Goal: Task Accomplishment & Management: Use online tool/utility

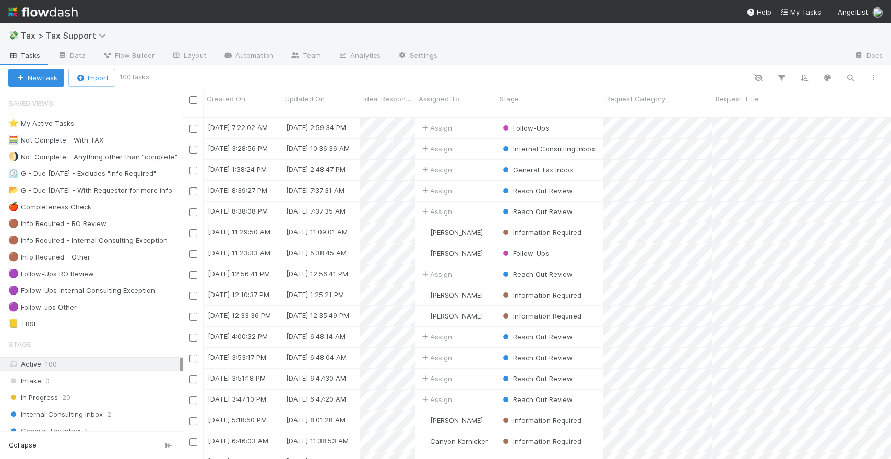
scroll to position [341, 700]
click at [55, 14] on img at bounding box center [42, 12] width 69 height 18
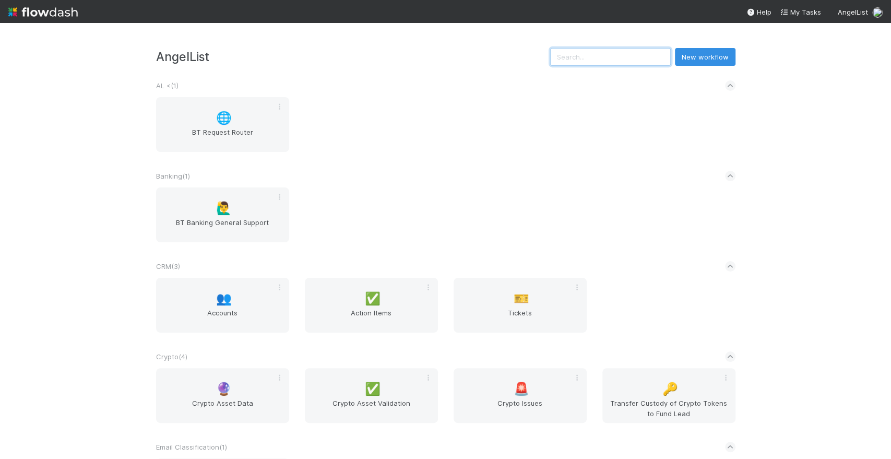
click at [618, 62] on input "text" at bounding box center [610, 57] width 121 height 18
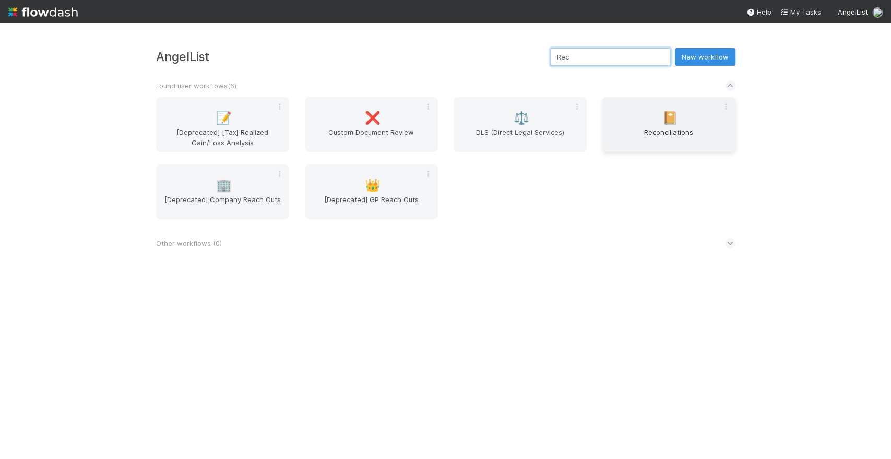
type input "Rec"
click at [655, 116] on div "📔 Reconciliations" at bounding box center [668, 124] width 133 height 55
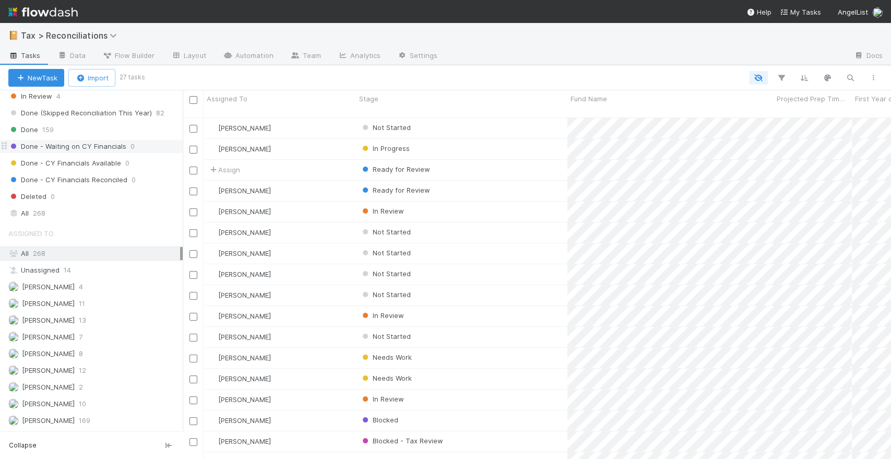
scroll to position [371, 0]
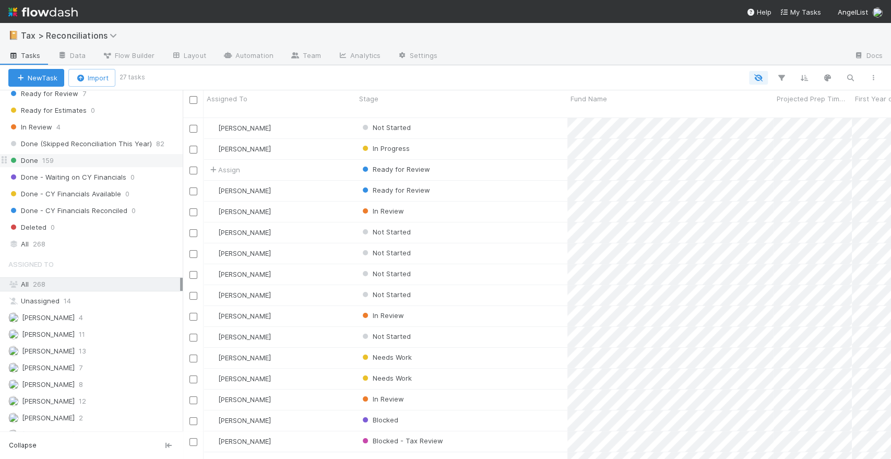
click at [90, 158] on div "Done 159" at bounding box center [95, 160] width 174 height 13
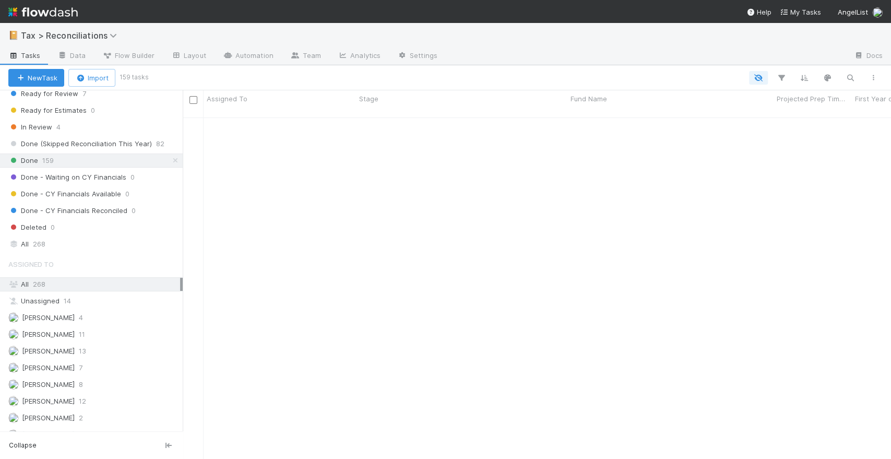
scroll to position [406, 0]
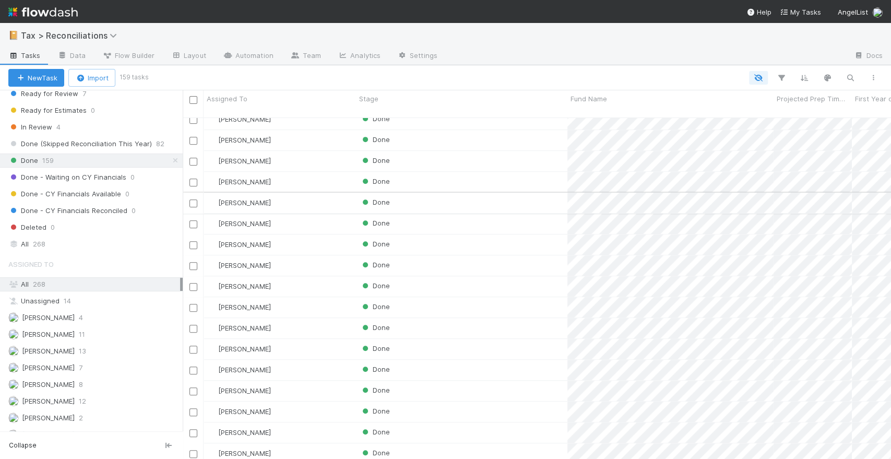
click at [481, 198] on div "Done" at bounding box center [461, 203] width 211 height 20
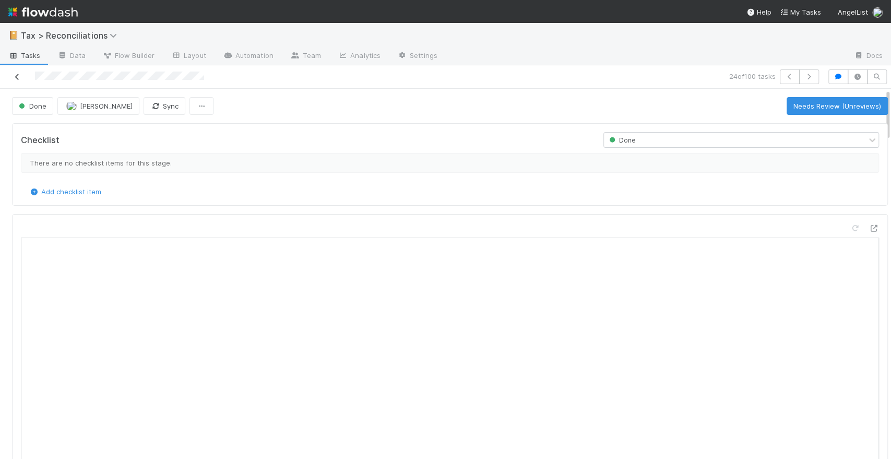
click at [14, 74] on icon at bounding box center [17, 77] width 10 height 7
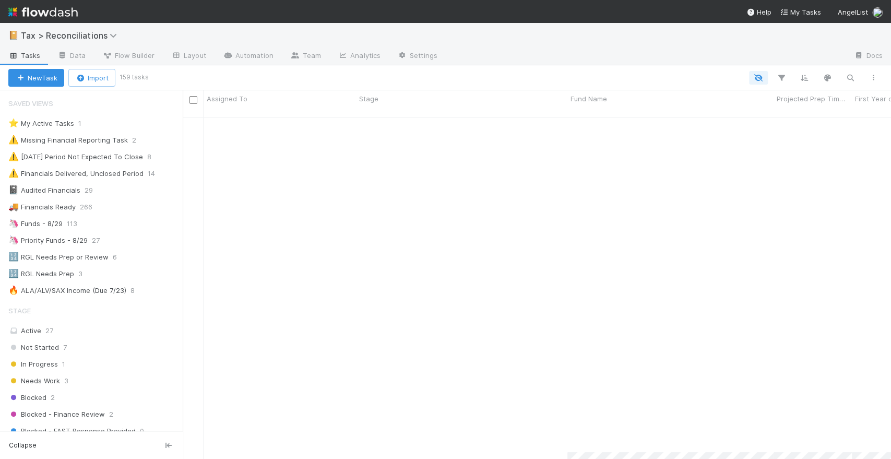
scroll to position [2979, 0]
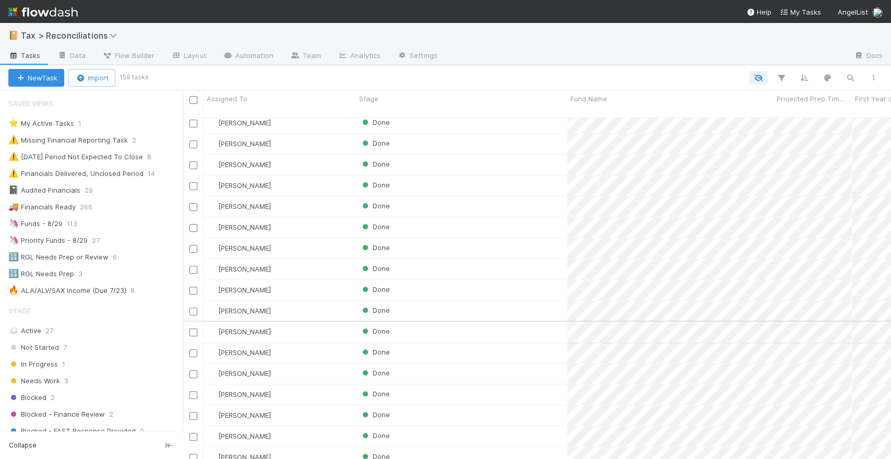
click at [495, 322] on div "Done" at bounding box center [461, 332] width 211 height 20
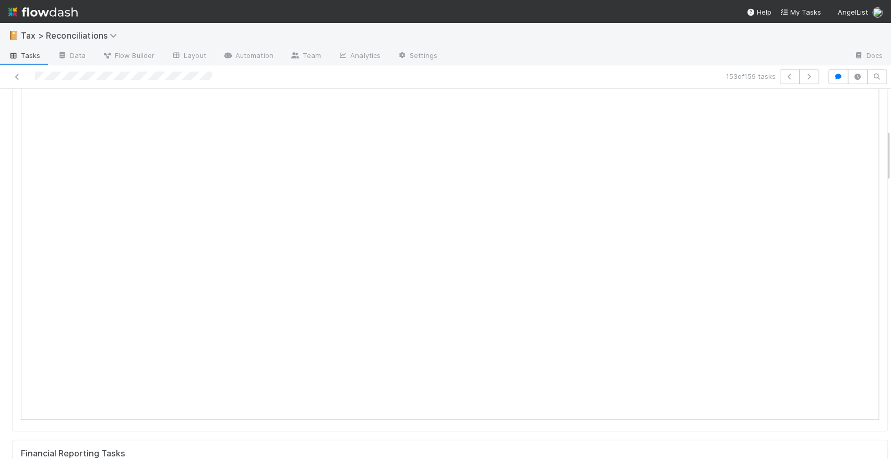
scroll to position [290, 0]
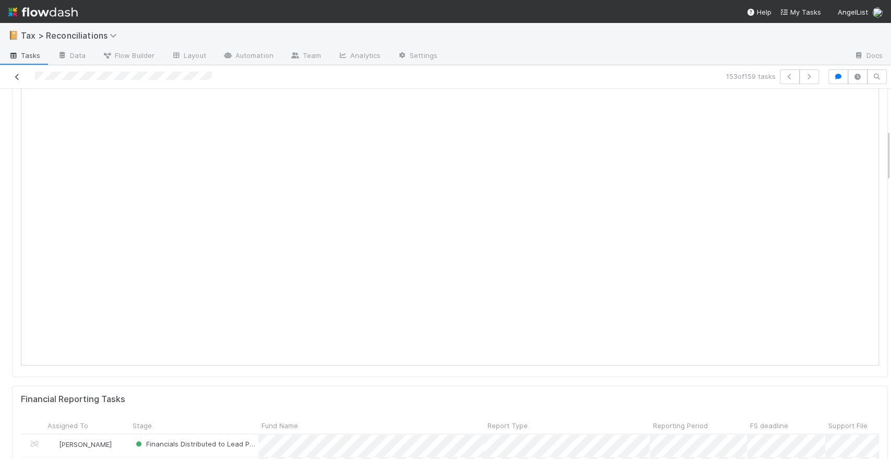
click at [20, 75] on icon at bounding box center [17, 77] width 10 height 7
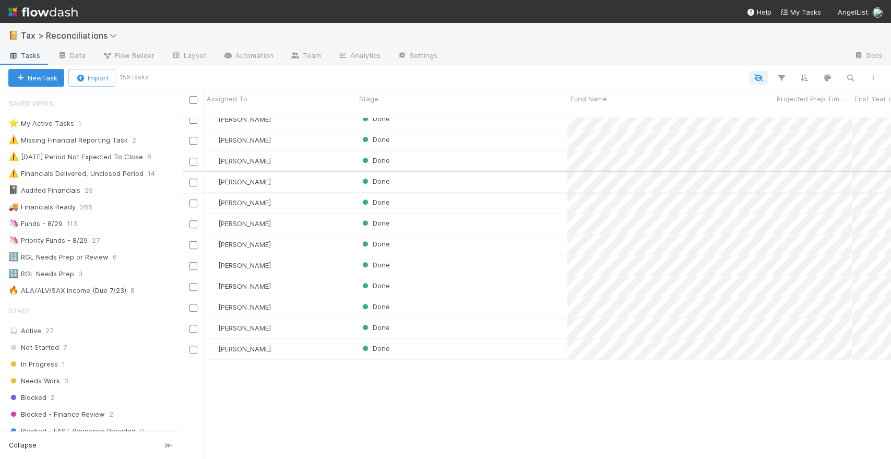
scroll to position [174, 0]
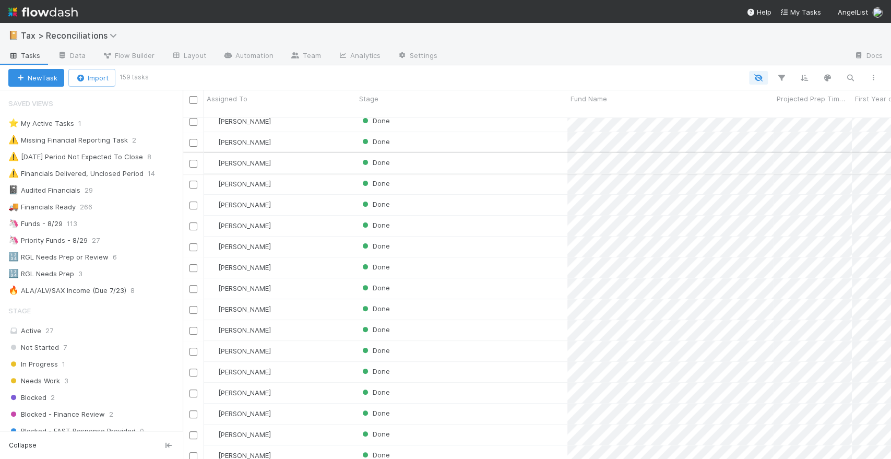
click at [507, 155] on div "Done" at bounding box center [461, 163] width 211 height 20
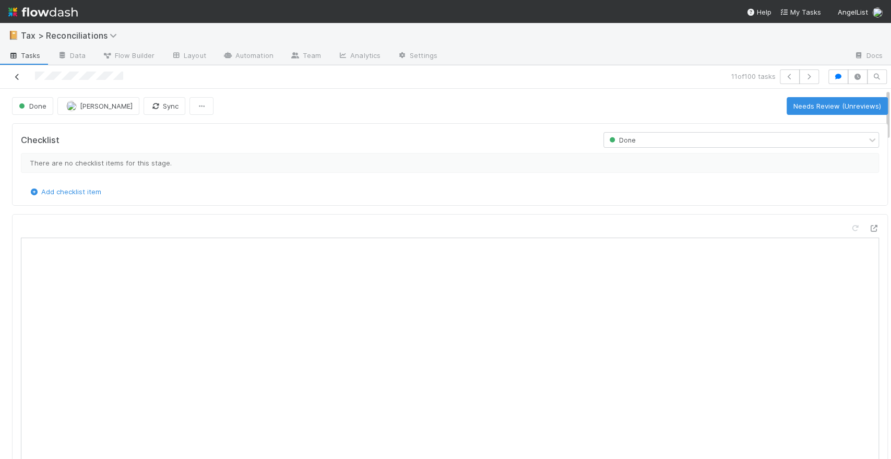
click at [16, 72] on link at bounding box center [17, 77] width 10 height 10
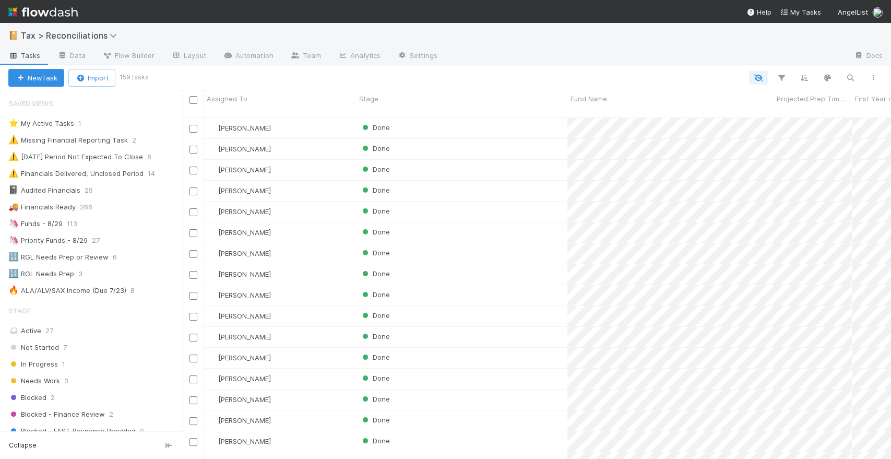
scroll to position [341, 700]
click at [484, 139] on div "Done" at bounding box center [461, 149] width 211 height 20
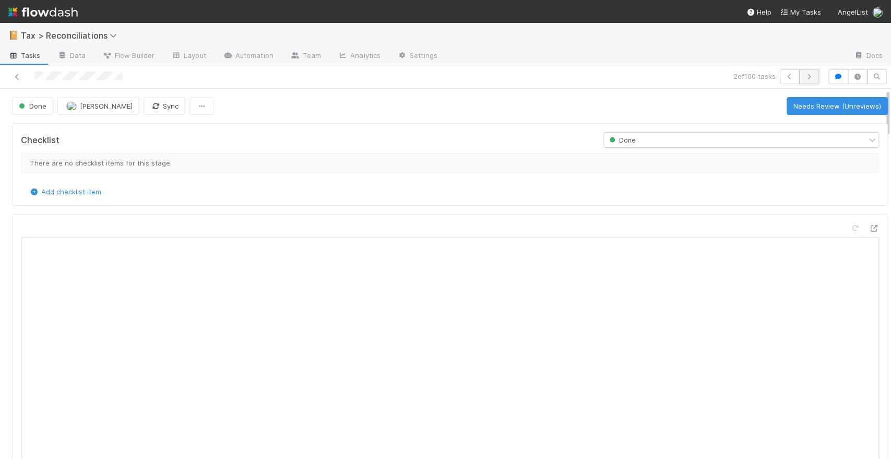
click at [801, 81] on button "button" at bounding box center [809, 76] width 20 height 15
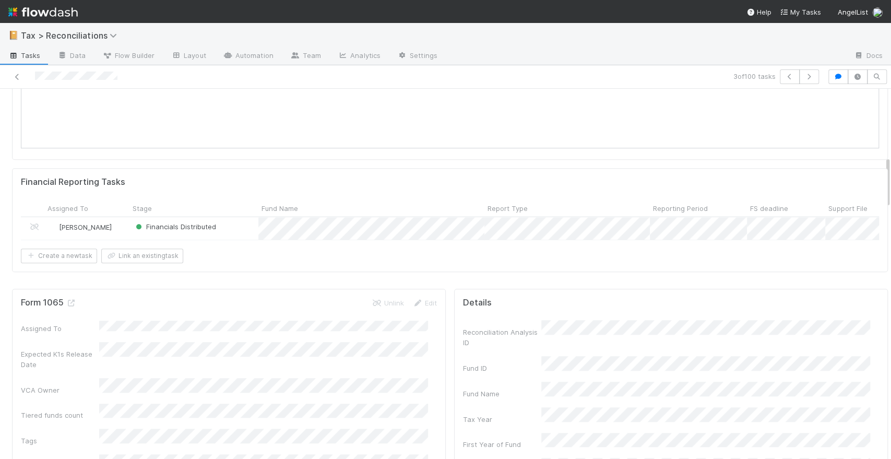
scroll to position [290, 0]
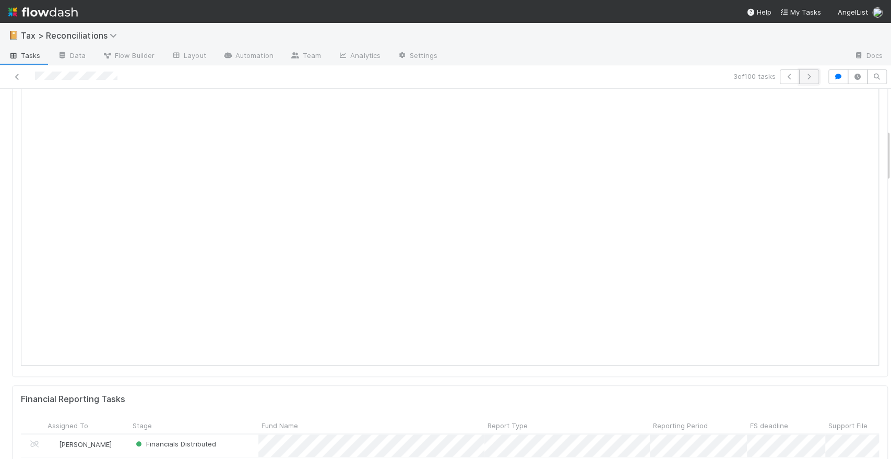
click at [802, 73] on button "button" at bounding box center [809, 76] width 20 height 15
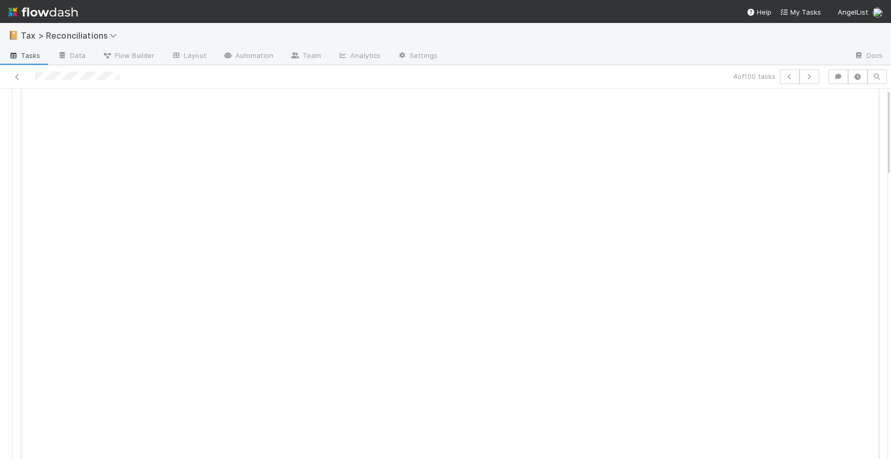
scroll to position [348, 0]
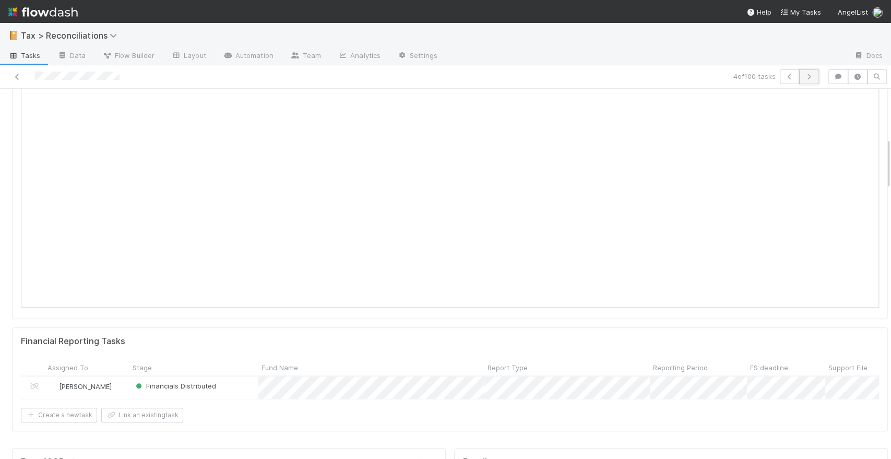
click at [806, 79] on button "button" at bounding box center [809, 76] width 20 height 15
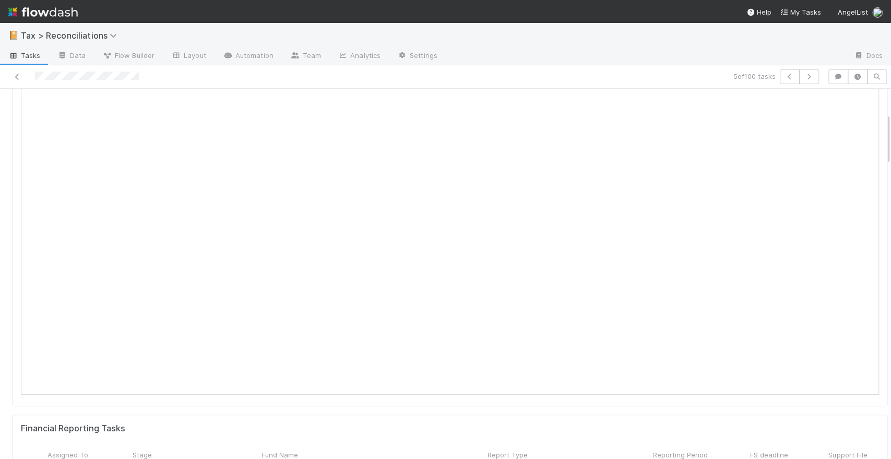
scroll to position [174, 0]
click at [804, 73] on button "button" at bounding box center [809, 76] width 20 height 15
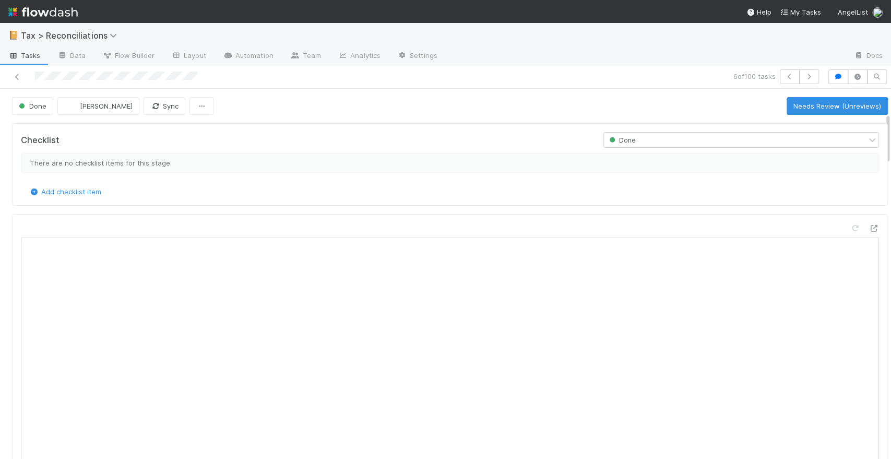
scroll to position [174, 0]
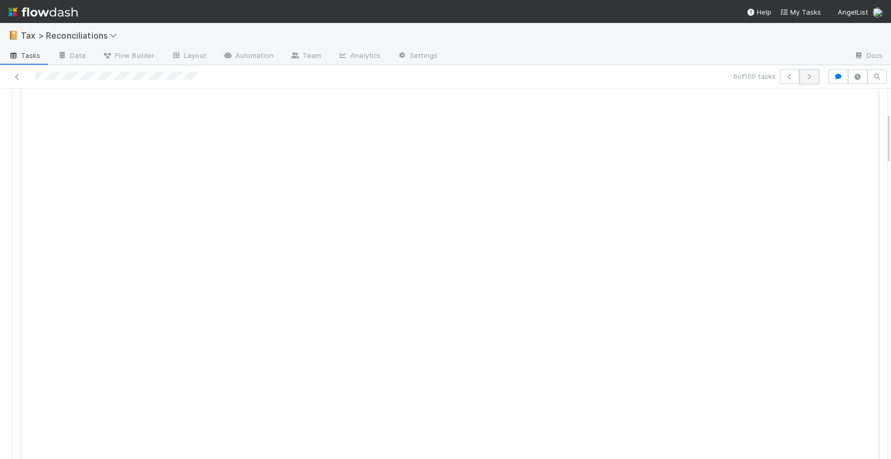
click at [800, 72] on button "button" at bounding box center [809, 76] width 20 height 15
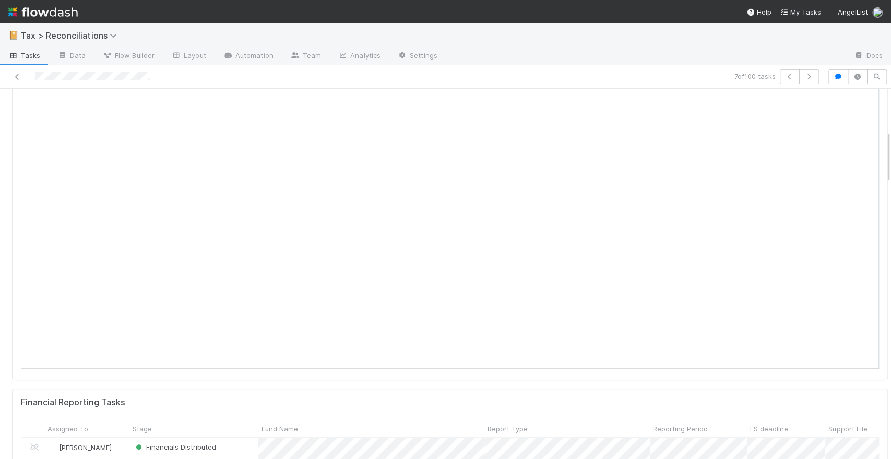
scroll to position [290, 0]
click at [805, 79] on icon "button" at bounding box center [809, 77] width 10 height 6
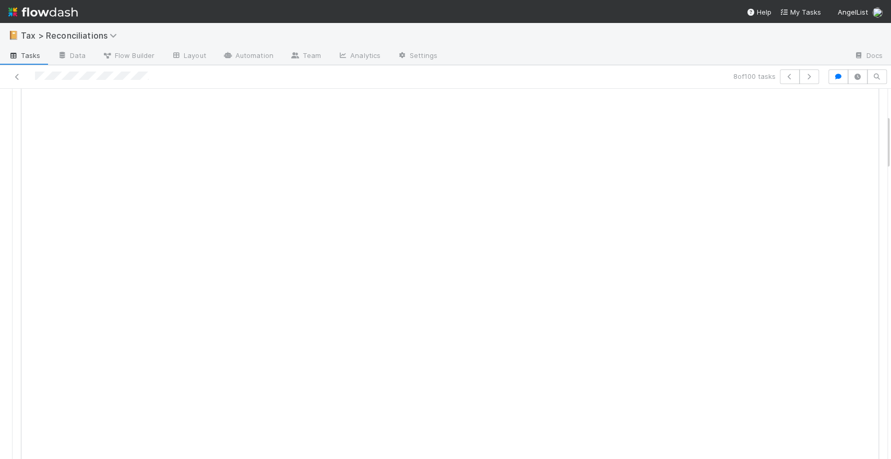
scroll to position [174, 0]
click at [809, 74] on button "button" at bounding box center [809, 76] width 20 height 15
click at [804, 77] on icon "button" at bounding box center [809, 77] width 10 height 6
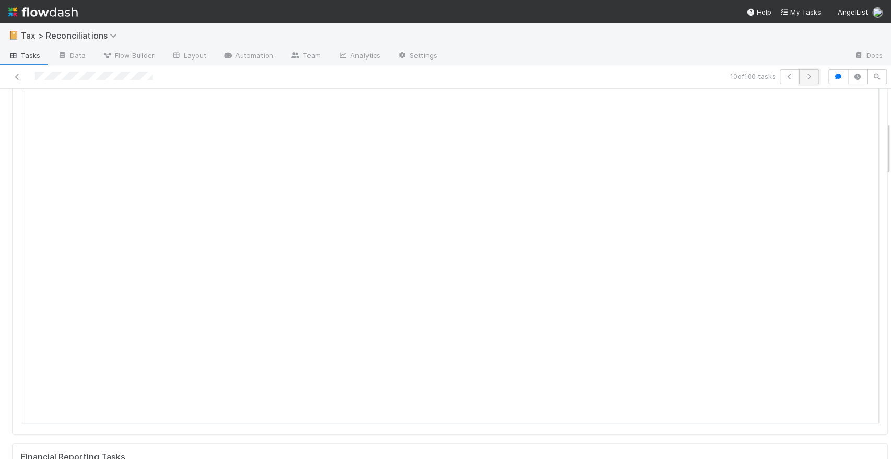
click at [806, 75] on button "button" at bounding box center [809, 76] width 20 height 15
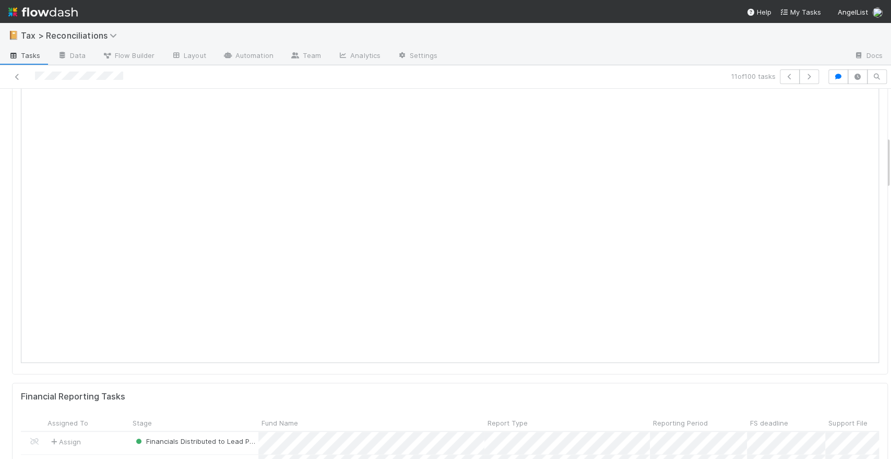
scroll to position [290, 0]
click at [801, 73] on button "button" at bounding box center [809, 76] width 20 height 15
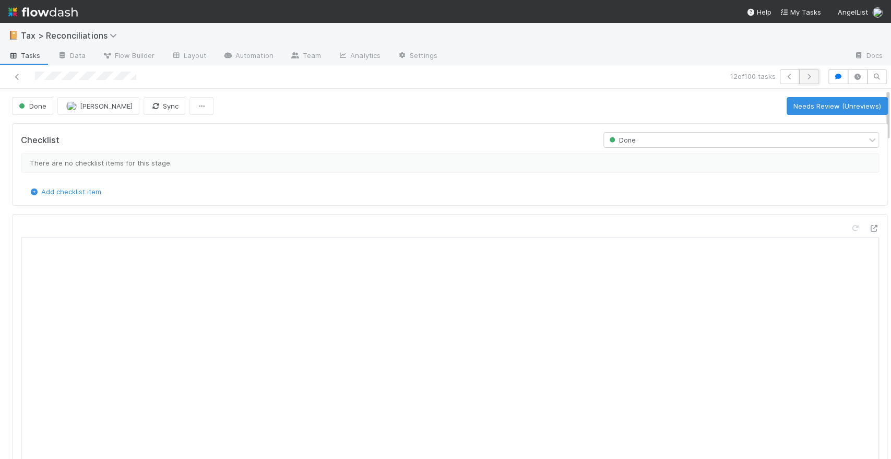
click at [804, 78] on icon "button" at bounding box center [809, 77] width 10 height 6
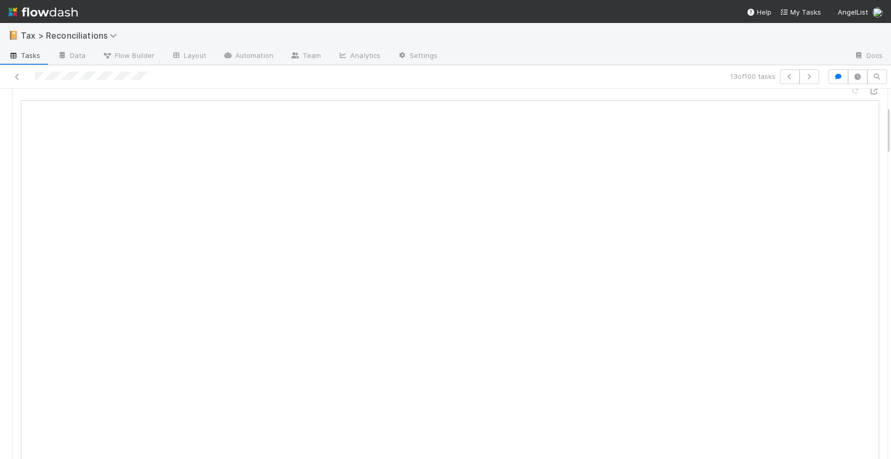
scroll to position [116, 0]
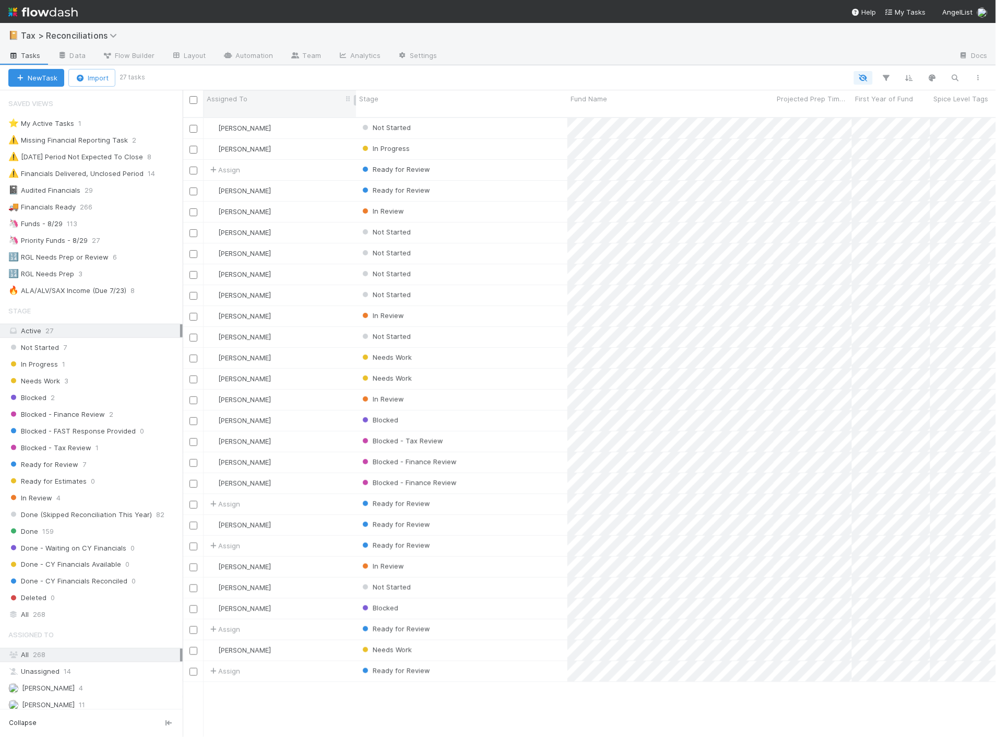
scroll to position [619, 805]
